Goal: Answer question/provide support: Share knowledge or assist other users

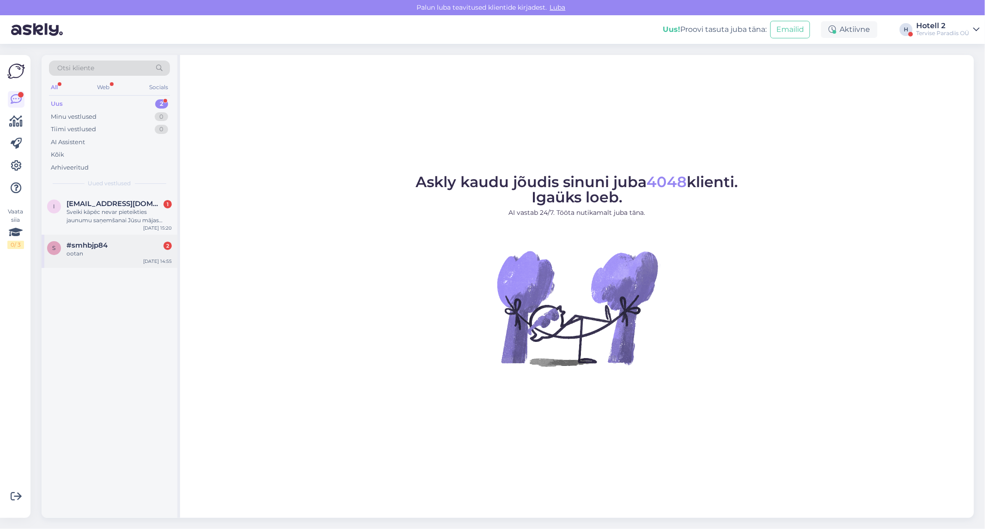
click at [79, 246] on span "#smhbjp84" at bounding box center [87, 245] width 41 height 8
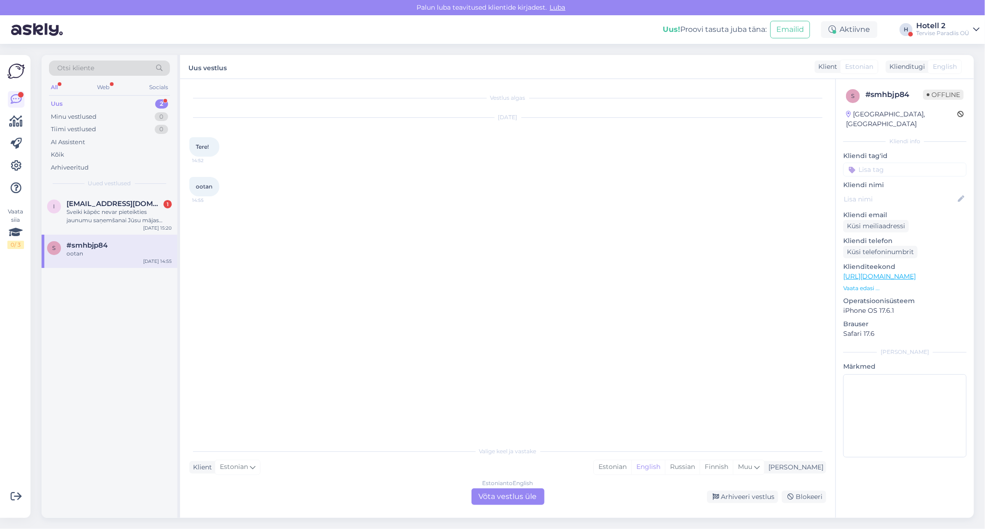
click at [534, 503] on div "Estonian to English Võta vestlus üle" at bounding box center [508, 496] width 73 height 17
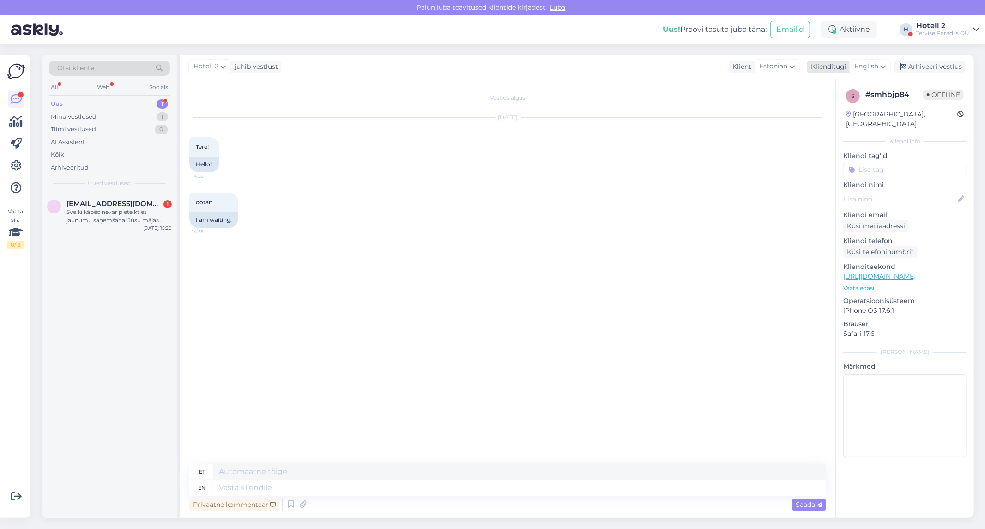
click at [878, 66] on span "English" at bounding box center [866, 66] width 24 height 10
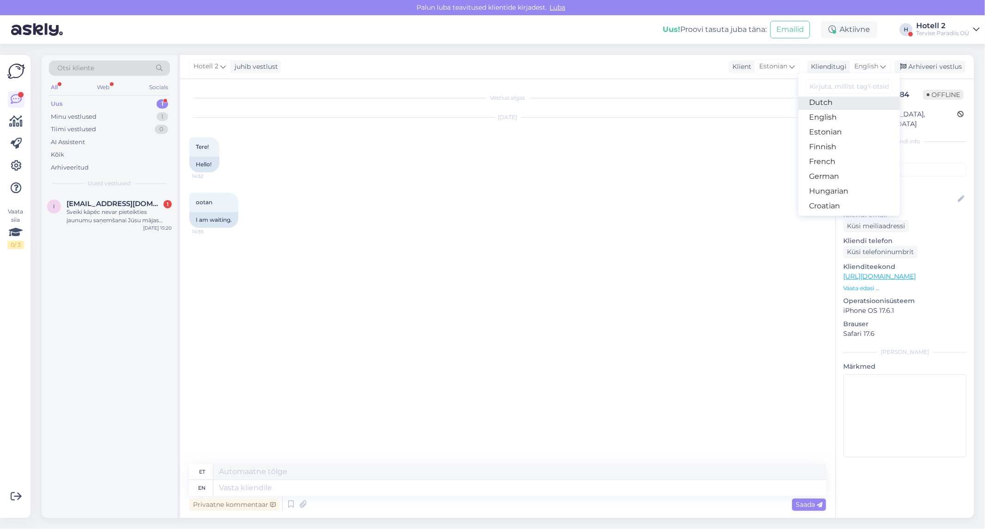
scroll to position [103, 0]
click at [823, 124] on link "Estonian" at bounding box center [850, 123] width 102 height 15
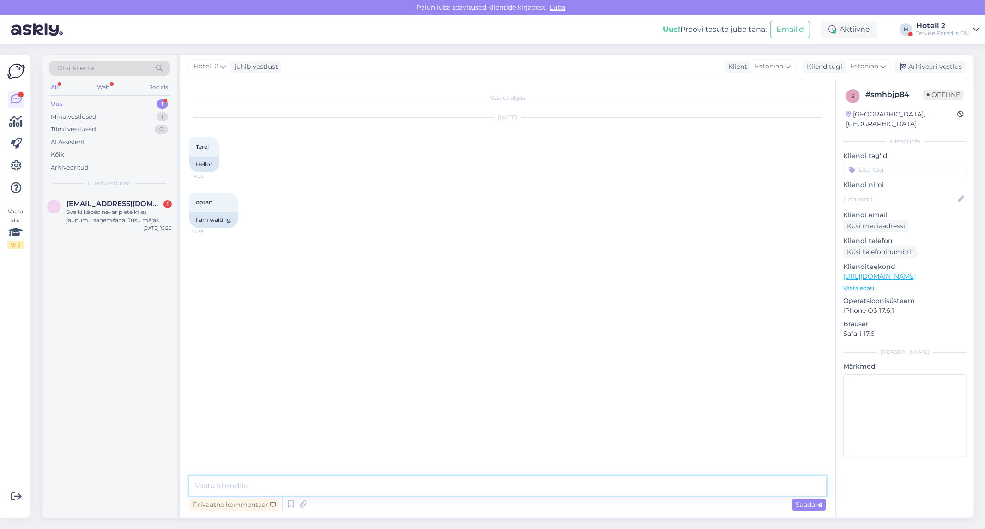
click at [361, 483] on textarea at bounding box center [507, 485] width 637 height 19
type textarea "Tere!"
click at [151, 224] on div "Sveiki kāpēc nevar pieteikties jaunumu saņemšanai Jūsu mājas lapā?" at bounding box center [119, 216] width 105 height 17
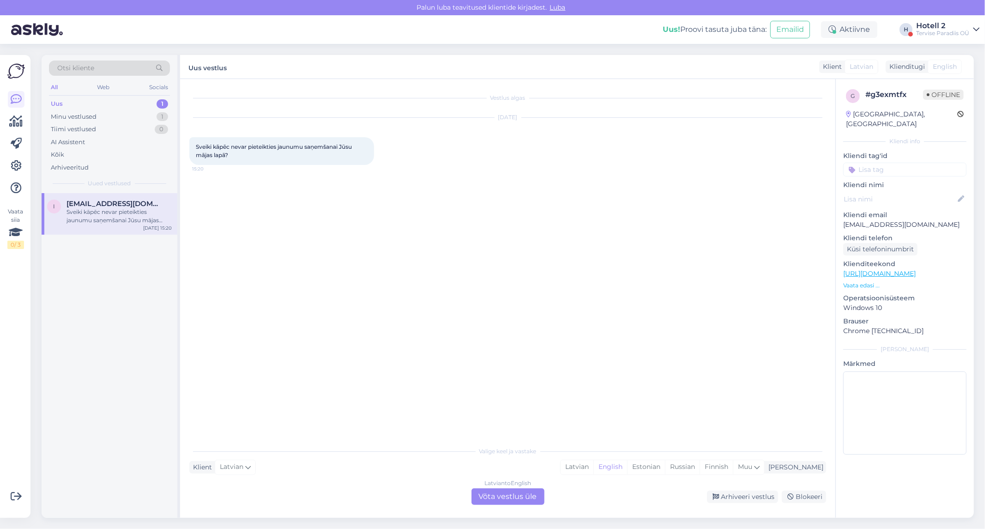
click at [509, 504] on div "Latvian to English Võta vestlus üle" at bounding box center [508, 496] width 73 height 17
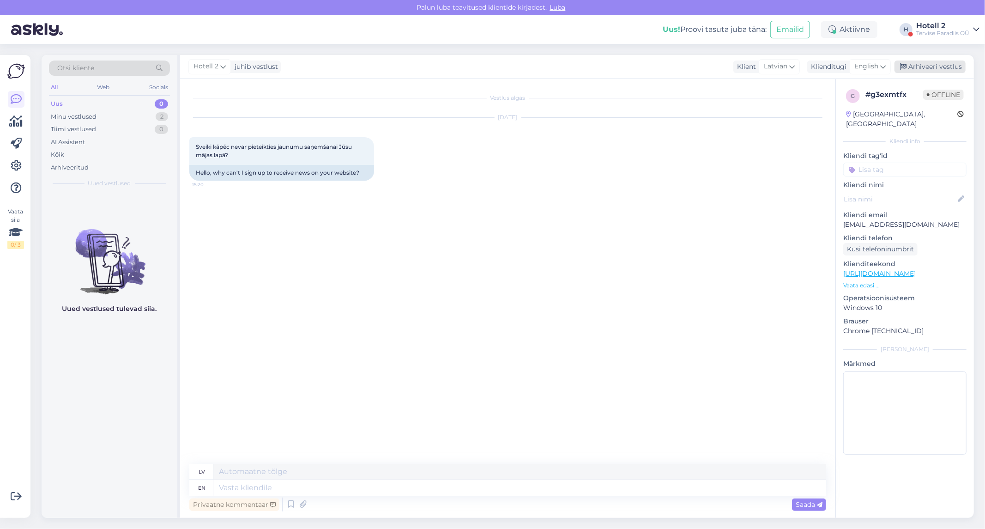
click at [931, 63] on div "Arhiveeri vestlus" at bounding box center [930, 67] width 71 height 12
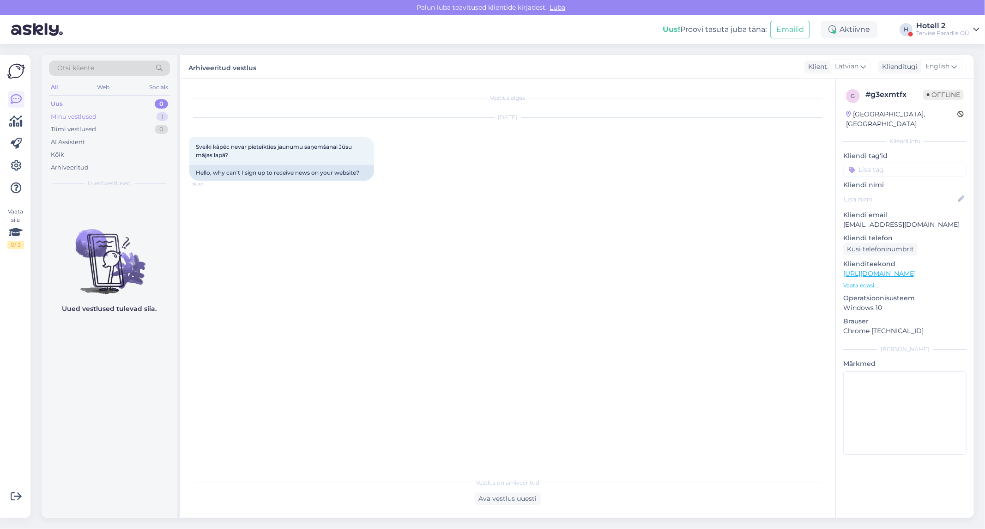
click at [133, 119] on div "Minu vestlused 1" at bounding box center [109, 116] width 121 height 13
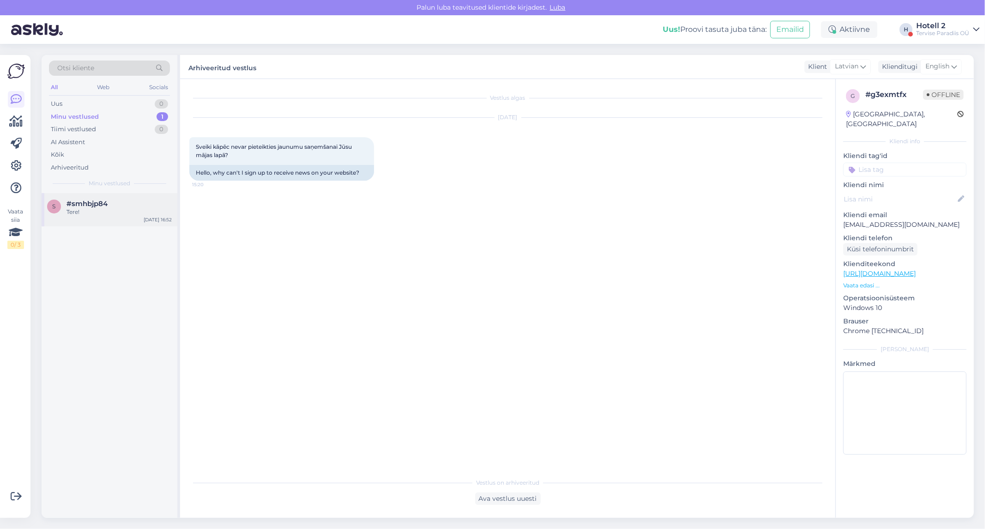
click at [94, 214] on div "Tere!" at bounding box center [119, 212] width 105 height 8
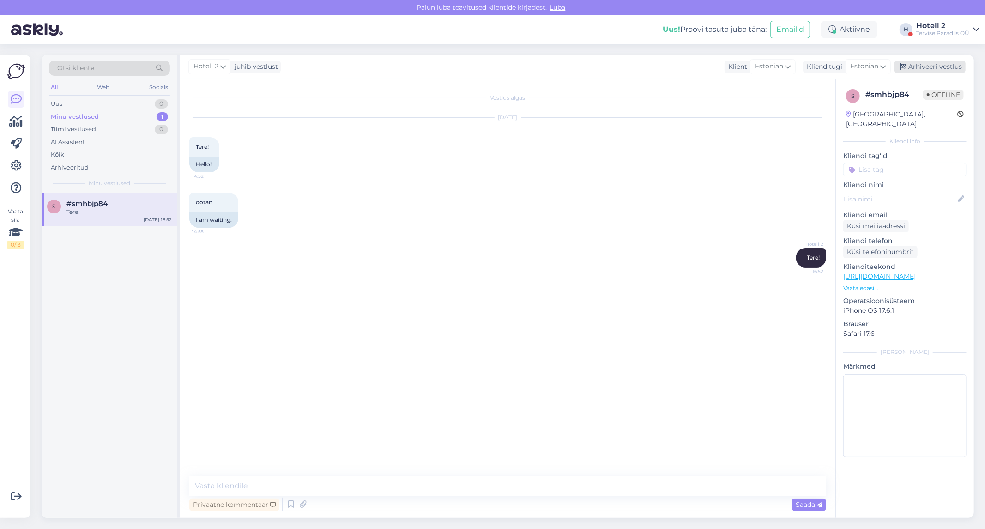
click at [927, 68] on div "Arhiveeri vestlus" at bounding box center [930, 67] width 71 height 12
